Goal: Task Accomplishment & Management: Manage account settings

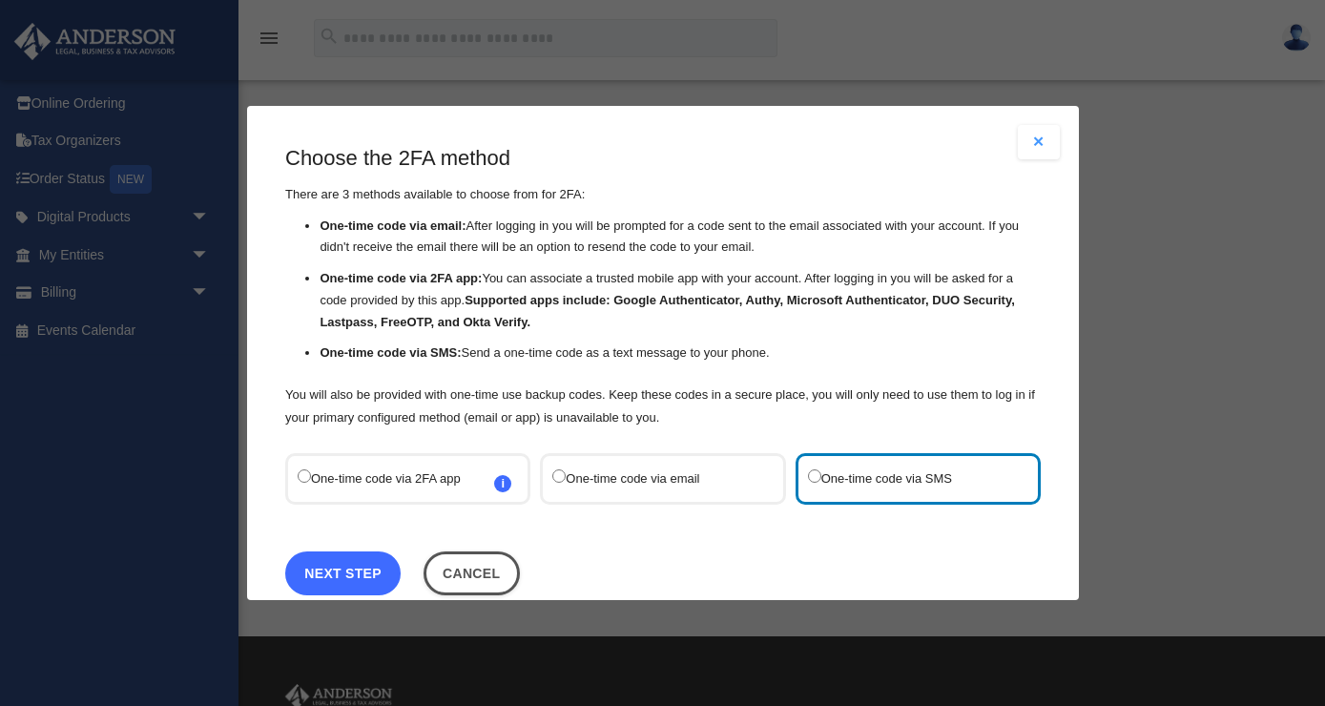
click at [344, 568] on link "Next Step" at bounding box center [342, 573] width 115 height 44
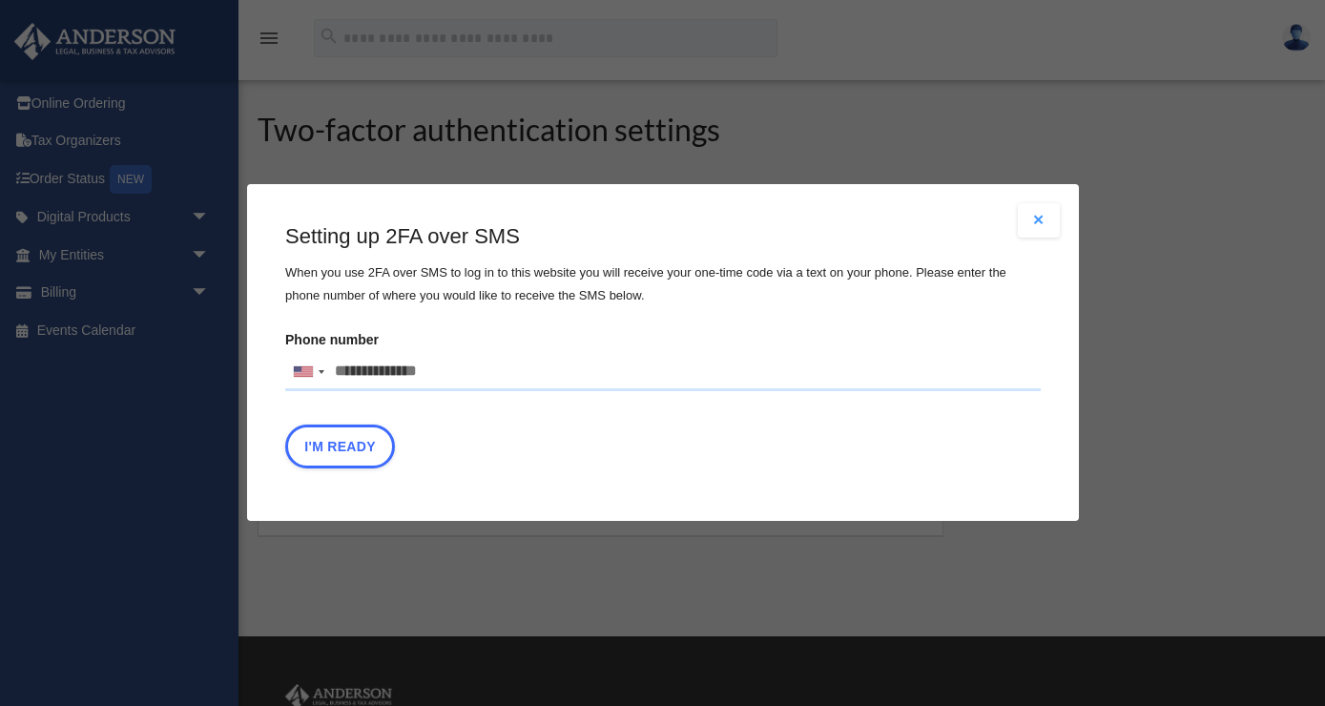
click at [401, 377] on input "Phone number United States +1 United Kingdom +44 Afghanistan (‫افغانستان‬‎) +93…" at bounding box center [662, 372] width 755 height 38
type input "**********"
click at [321, 443] on button "I'm Ready" at bounding box center [340, 447] width 110 height 44
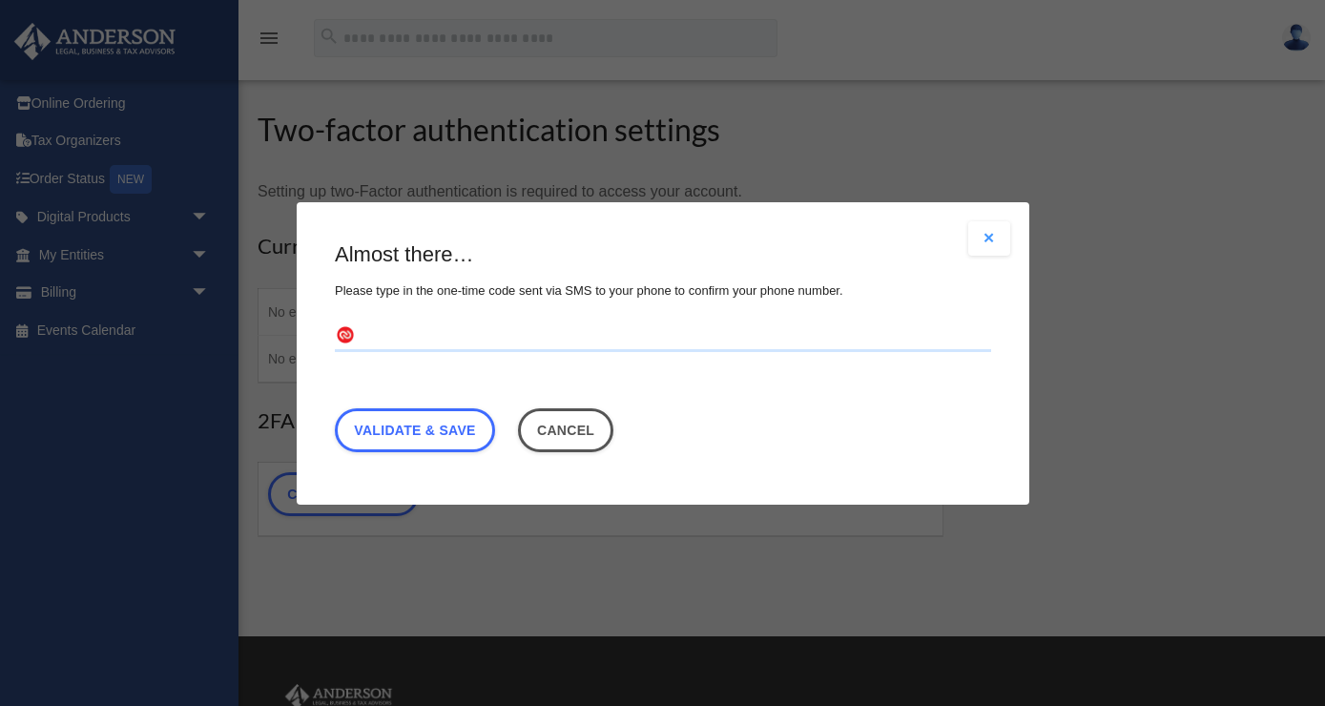
click at [452, 339] on input "text" at bounding box center [663, 335] width 656 height 31
type input "******"
click at [451, 430] on link "Validate & Save" at bounding box center [415, 429] width 160 height 44
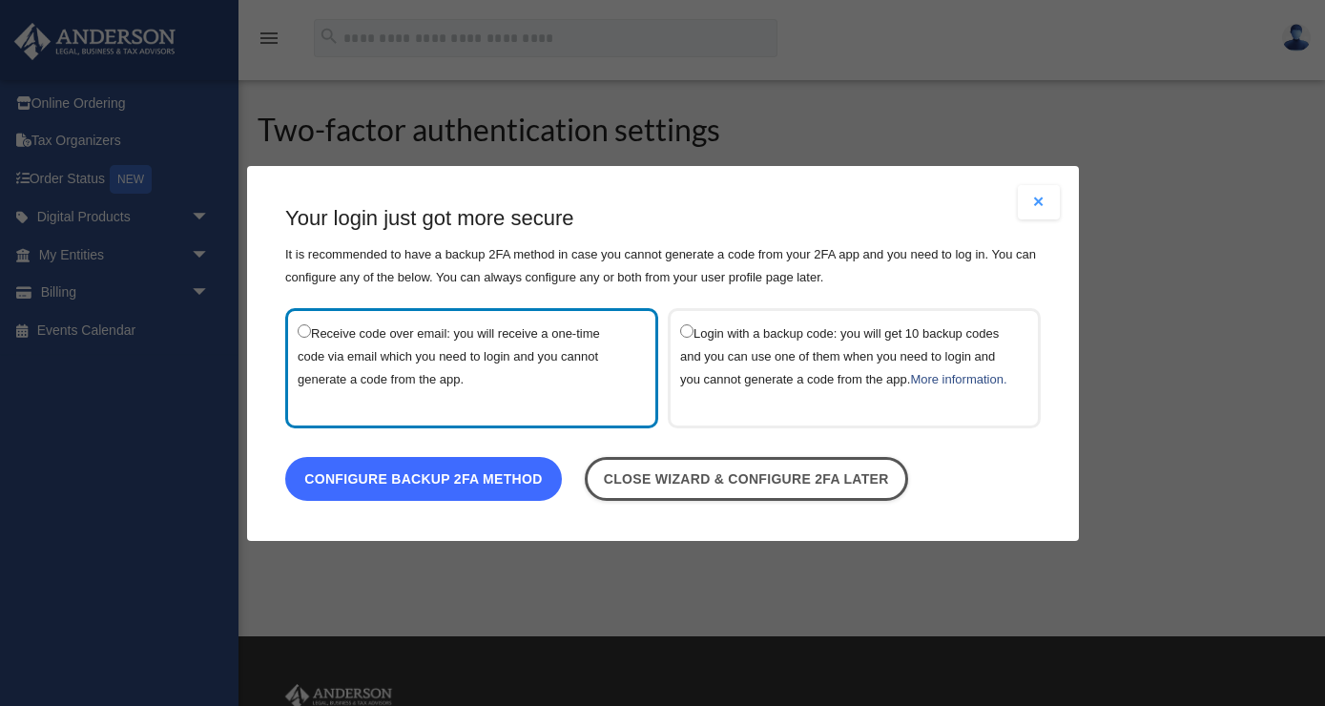
click at [402, 487] on link "Configure backup 2FA method" at bounding box center [423, 478] width 277 height 44
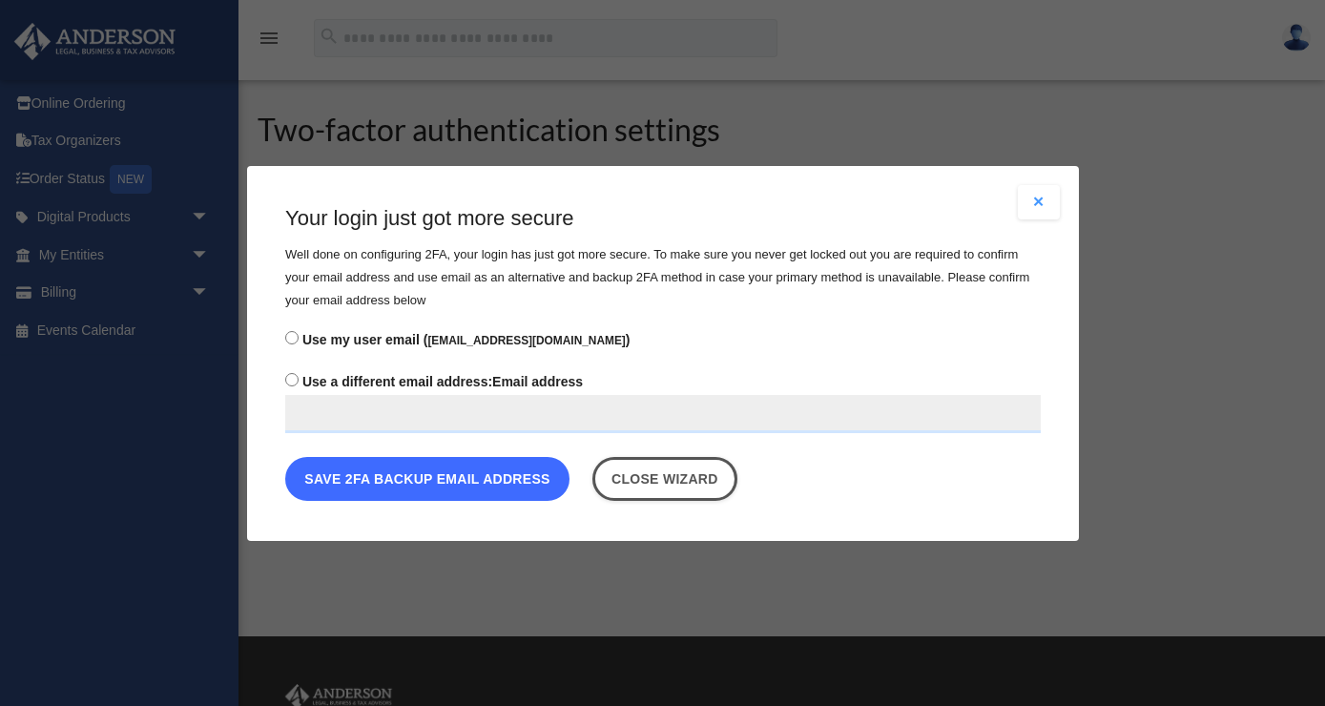
click at [531, 477] on button "Save 2FA backup email address" at bounding box center [427, 478] width 284 height 44
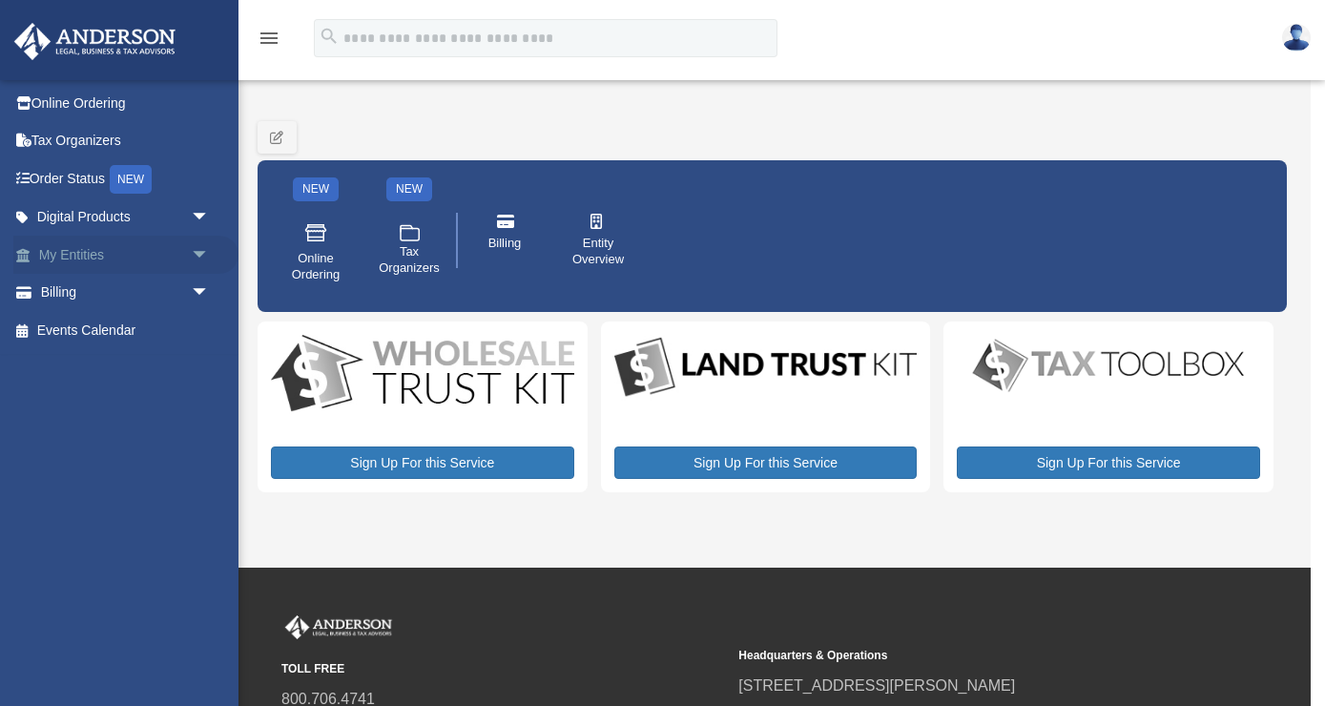
click at [93, 254] on link "My Entities arrow_drop_down" at bounding box center [125, 255] width 225 height 38
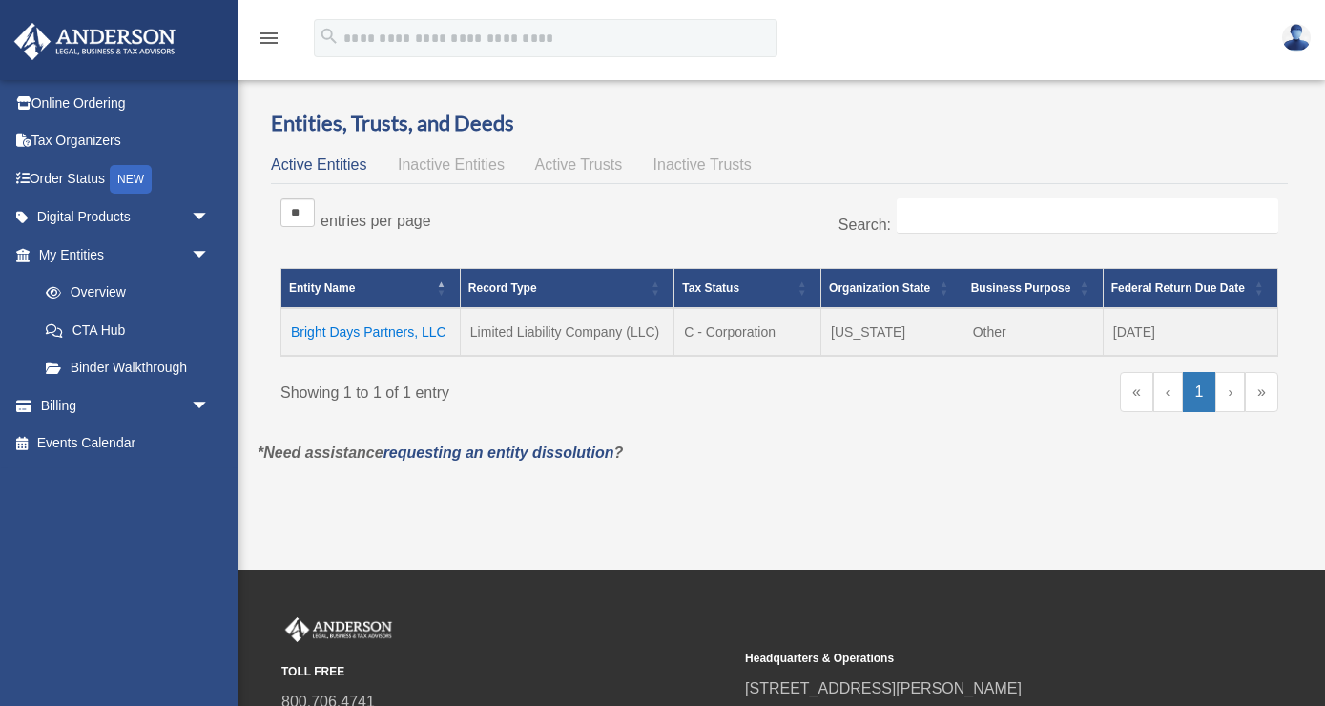
click at [338, 333] on td "Bright Days Partners, LLC" at bounding box center [370, 332] width 179 height 48
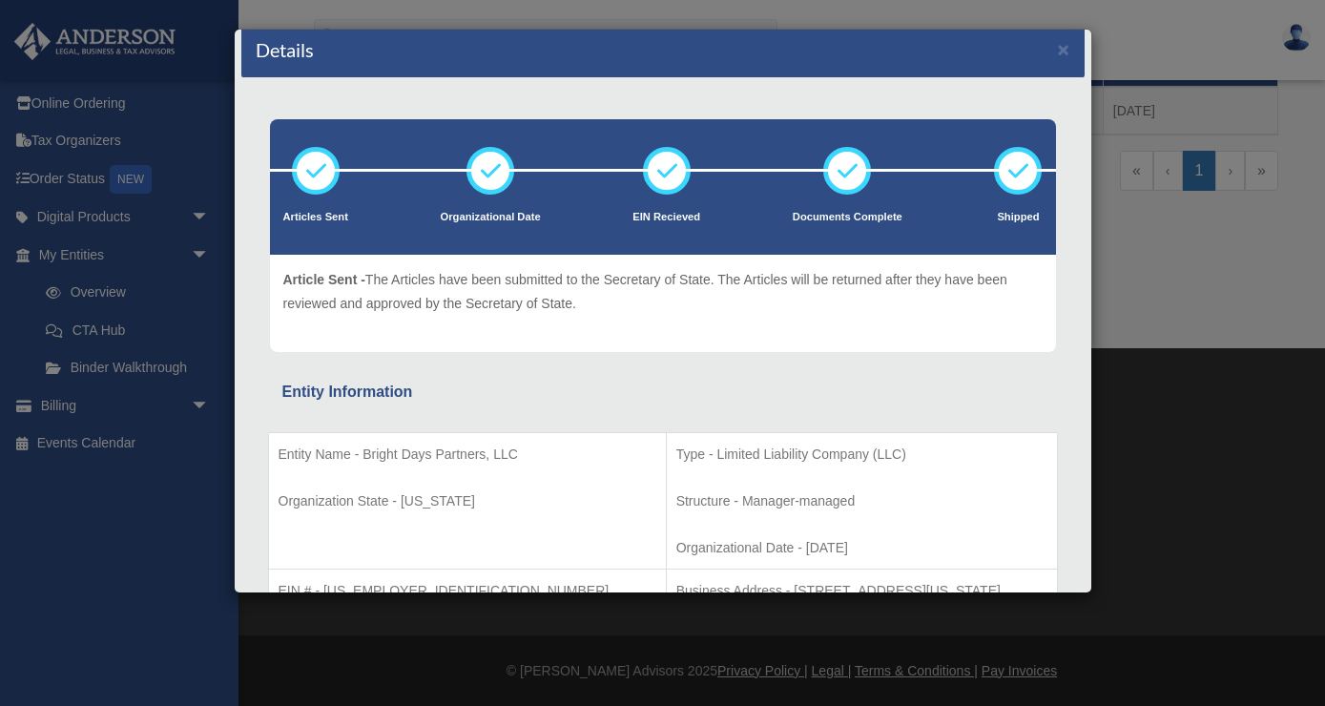
scroll to position [14, 0]
click at [123, 364] on div "Details × Articles Sent Organizational Date" at bounding box center [662, 353] width 1325 height 706
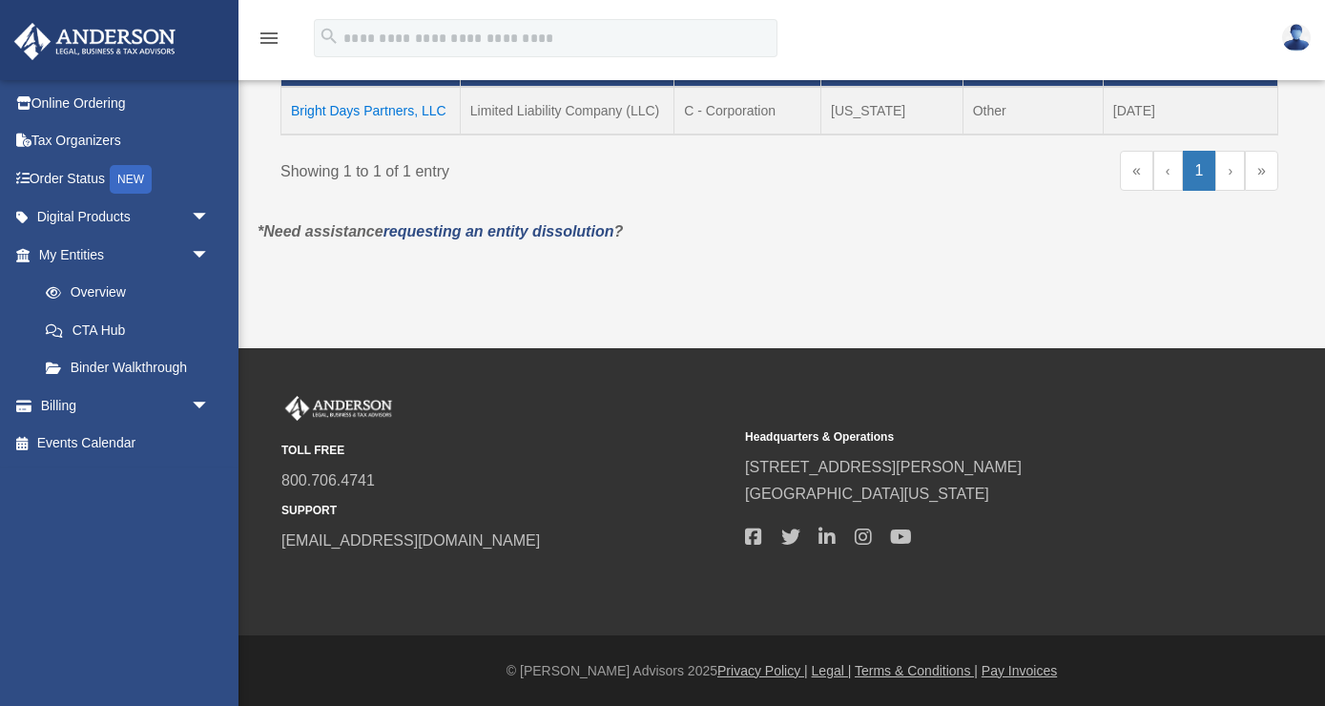
click at [123, 364] on link "Binder Walkthrough" at bounding box center [128, 368] width 202 height 38
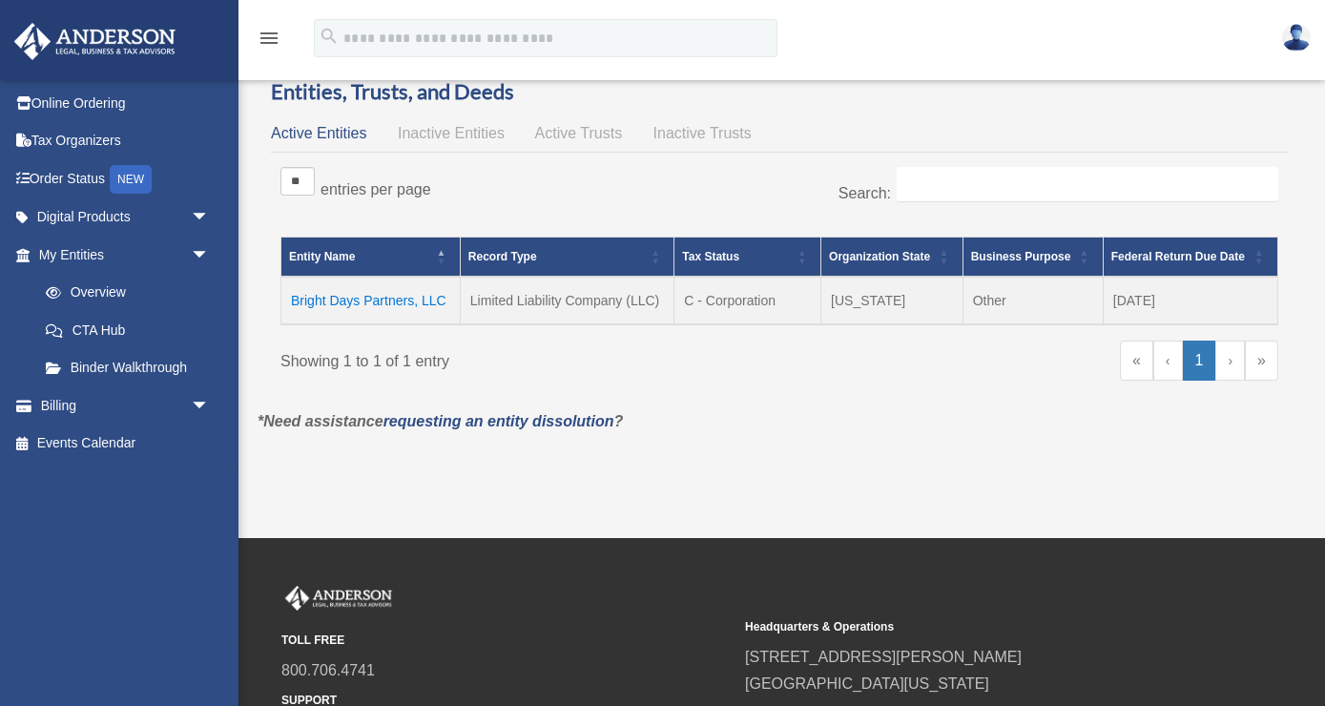
scroll to position [31, 0]
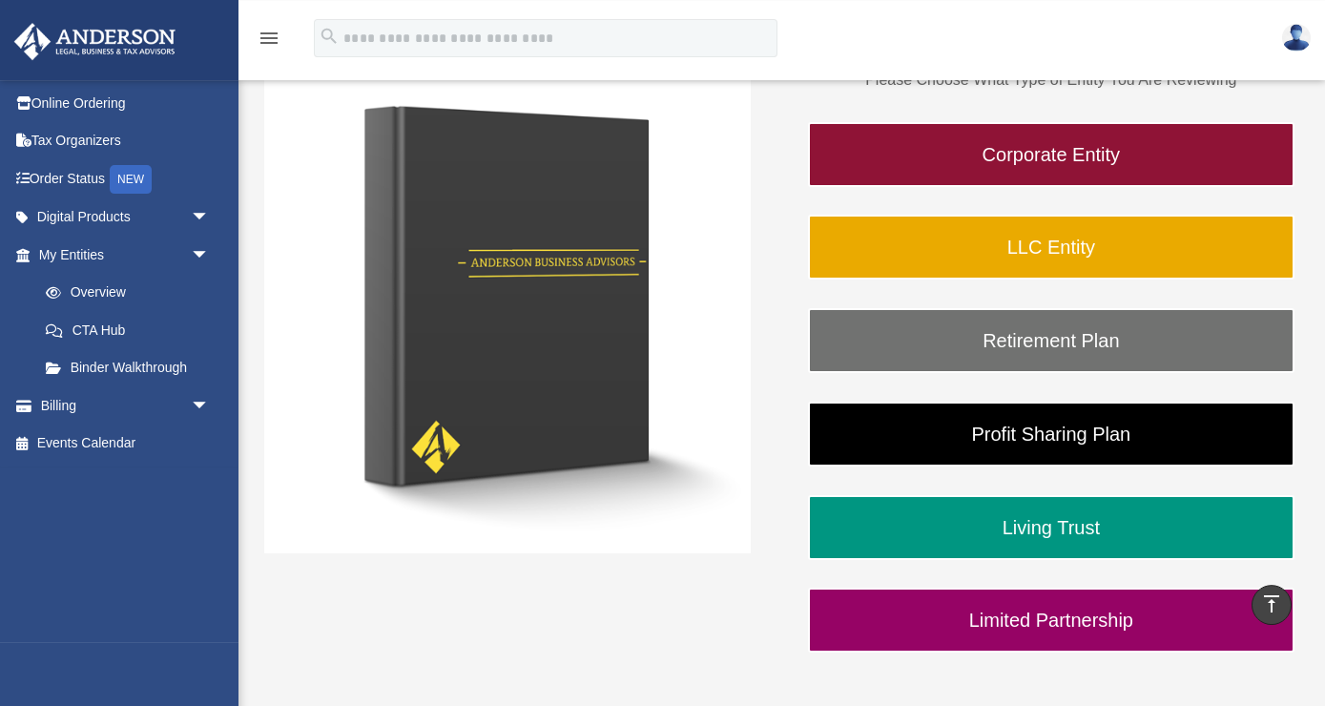
scroll to position [275, 0]
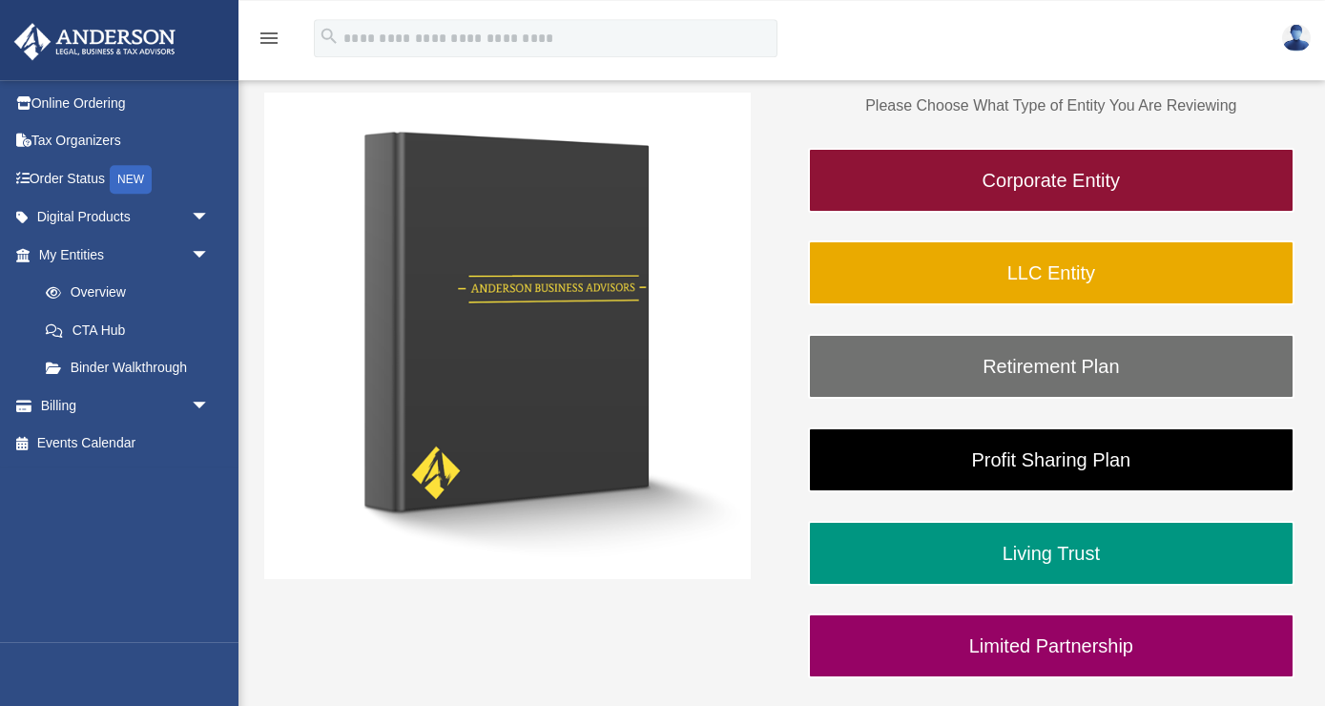
click at [571, 358] on img at bounding box center [507, 336] width 486 height 486
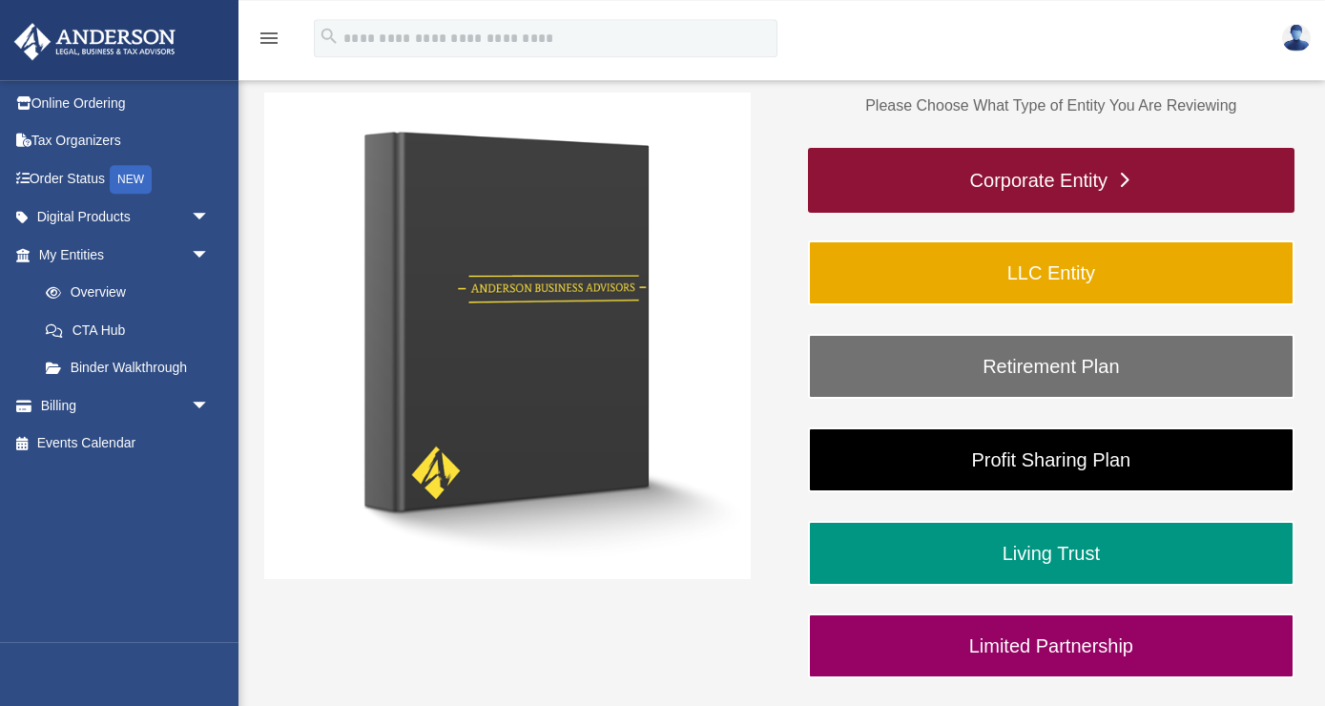
scroll to position [0, 0]
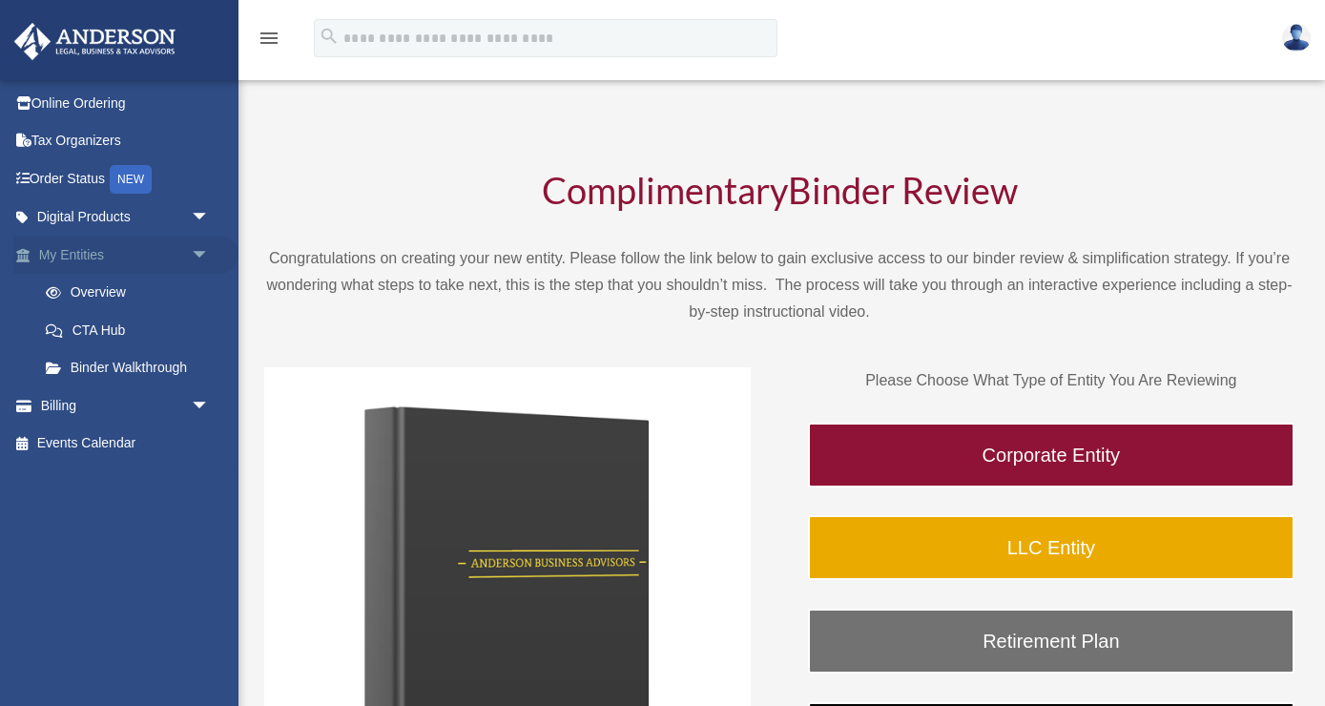
click at [84, 255] on link "My Entities arrow_drop_down" at bounding box center [125, 255] width 225 height 38
click at [196, 253] on span "arrow_drop_down" at bounding box center [210, 255] width 38 height 39
click at [196, 253] on span "arrow_drop_up" at bounding box center [210, 255] width 38 height 39
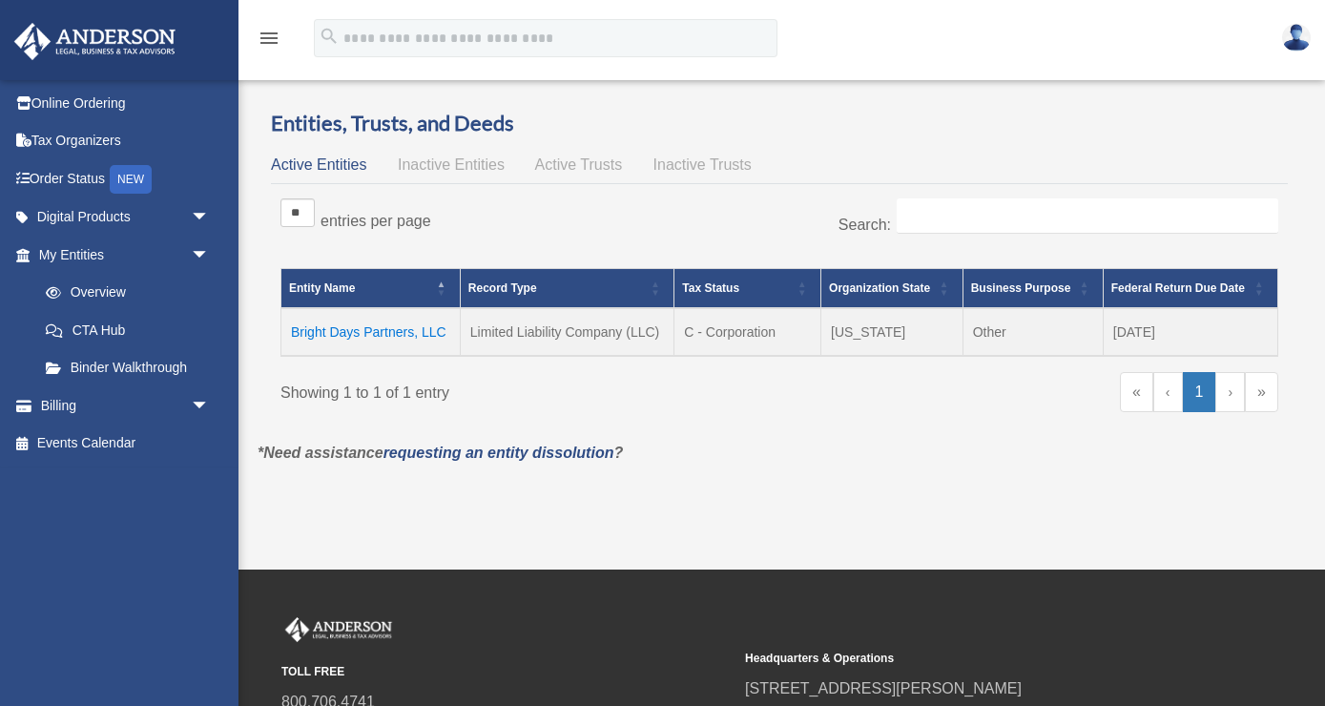
click at [350, 333] on td "Bright Days Partners, LLC" at bounding box center [370, 332] width 179 height 48
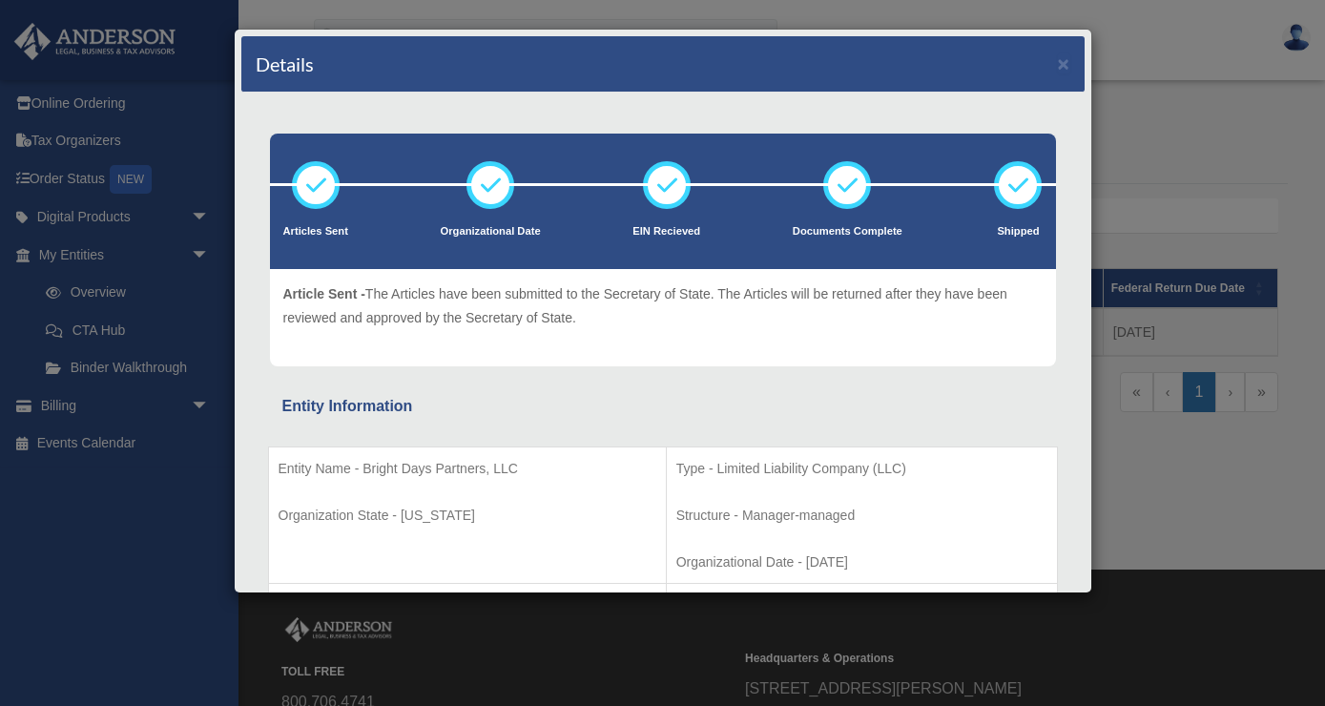
click at [84, 102] on div "Details × Articles Sent Organizational Date" at bounding box center [662, 353] width 1325 height 706
